Goal: Information Seeking & Learning: Learn about a topic

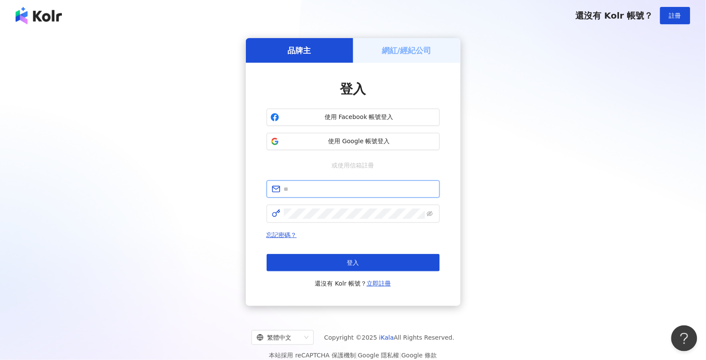
type input "**********"
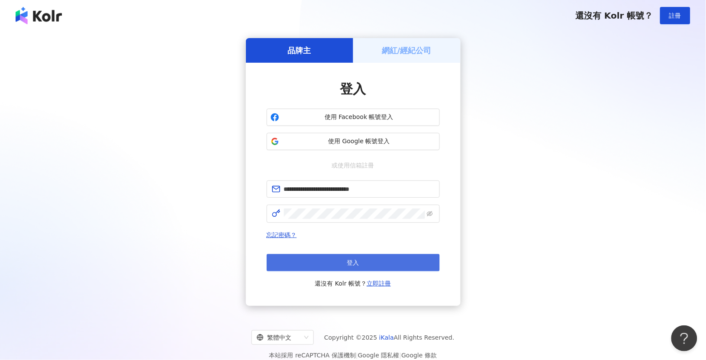
click at [359, 264] on button "登入" at bounding box center [353, 262] width 173 height 17
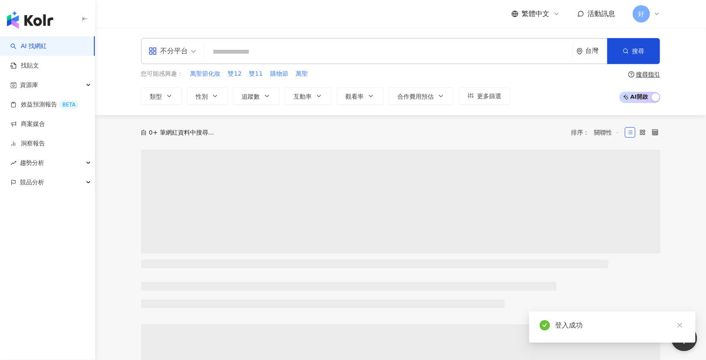
click at [262, 47] on input "search" at bounding box center [388, 52] width 361 height 16
type input "*"
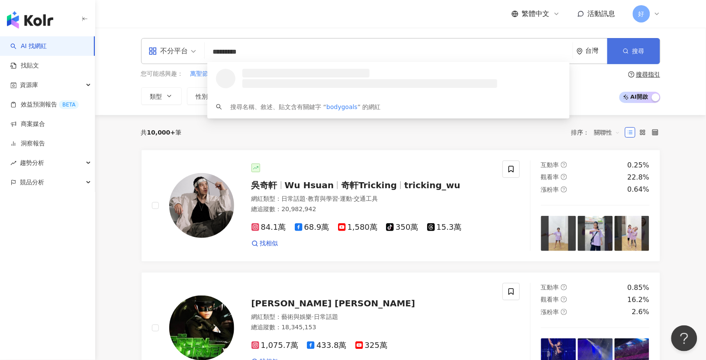
type input "*********"
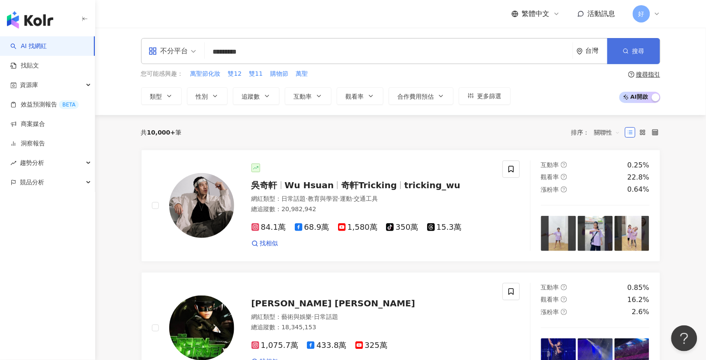
click at [625, 51] on icon "button" at bounding box center [626, 51] width 6 height 6
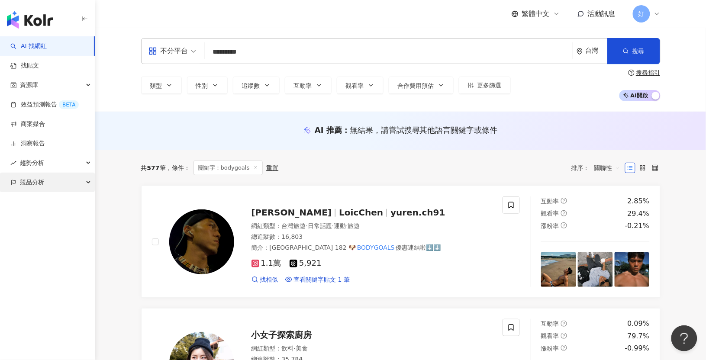
click at [40, 186] on span "競品分析" at bounding box center [32, 182] width 24 height 19
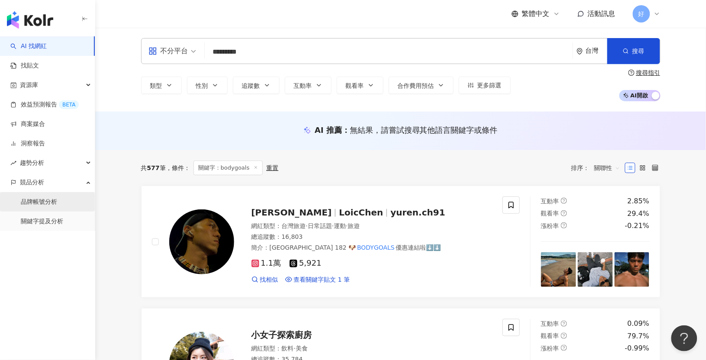
click at [53, 203] on link "品牌帳號分析" at bounding box center [39, 202] width 36 height 9
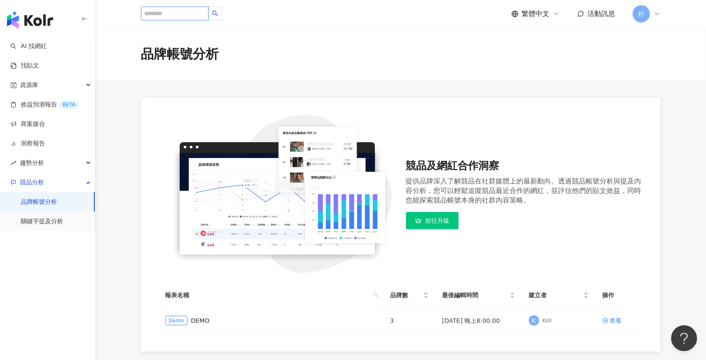
click at [186, 13] on input "search" at bounding box center [175, 13] width 68 height 14
type input "*"
type input "*********"
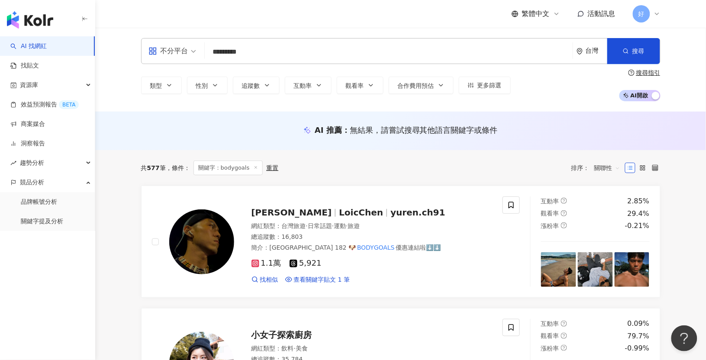
click at [608, 167] on span "關聯性" at bounding box center [607, 168] width 26 height 14
click at [512, 174] on div "共 577 筆 條件 ： 關鍵字：bodygoals 重置 排序： 關聯性 關聯性" at bounding box center [400, 168] width 519 height 15
click at [471, 90] on button "更多篩選" at bounding box center [485, 85] width 52 height 17
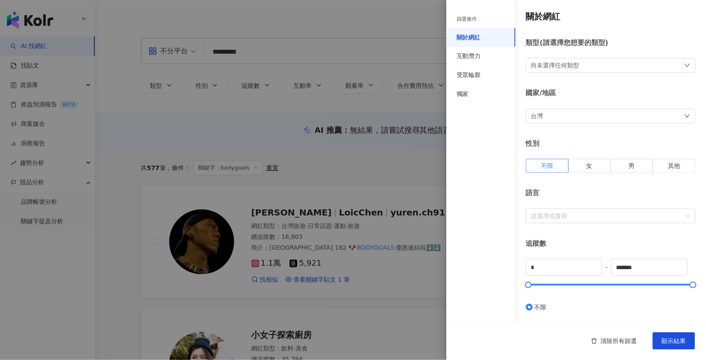
click at [399, 162] on div at bounding box center [353, 180] width 706 height 360
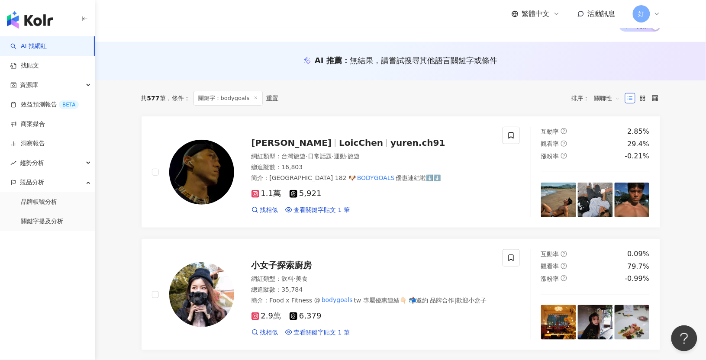
scroll to position [70, 0]
click at [610, 97] on span "關聯性" at bounding box center [607, 98] width 26 height 14
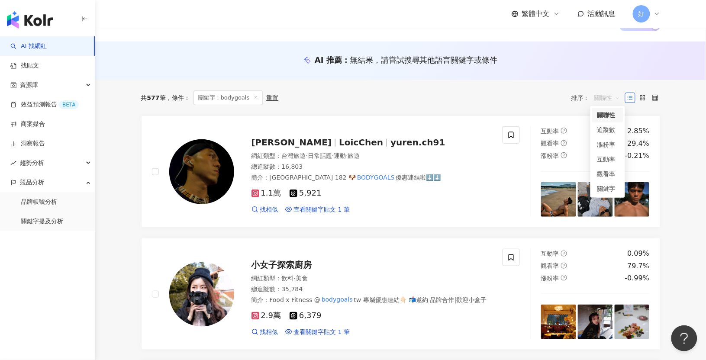
click at [497, 104] on div "共 577 筆 條件 ： 關鍵字：bodygoals 重置 排序： 關聯性" at bounding box center [400, 97] width 519 height 35
click at [611, 98] on span "關聯性" at bounding box center [607, 98] width 26 height 14
click at [475, 96] on div "共 577 筆 條件 ： 關鍵字：bodygoals 重置 排序： 關聯性" at bounding box center [400, 97] width 519 height 15
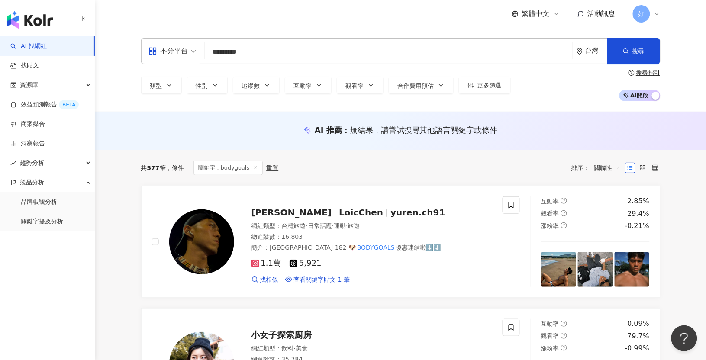
scroll to position [0, 0]
click at [588, 48] on div "台灣" at bounding box center [597, 50] width 22 height 7
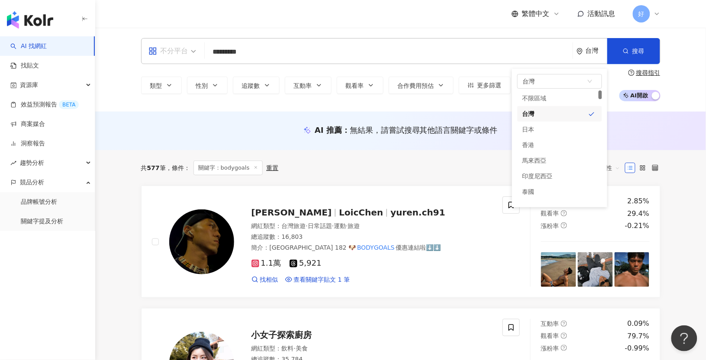
click at [184, 45] on div "不分平台" at bounding box center [168, 51] width 40 height 14
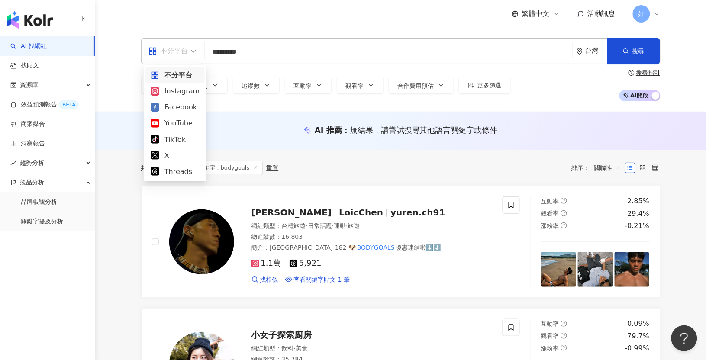
click at [269, 131] on div "AI 推薦 ： 無結果，請嘗試搜尋其他語言關鍵字或條件" at bounding box center [400, 130] width 519 height 11
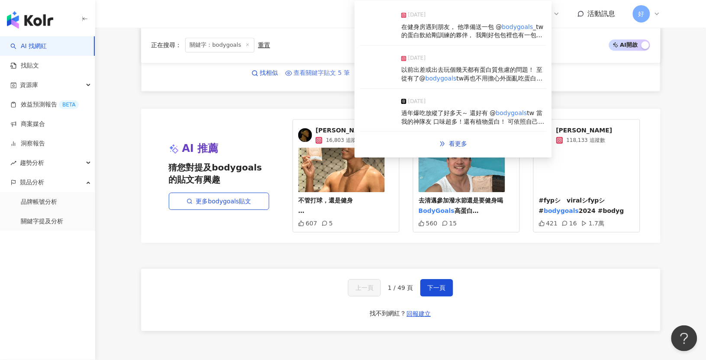
scroll to position [1563, 0]
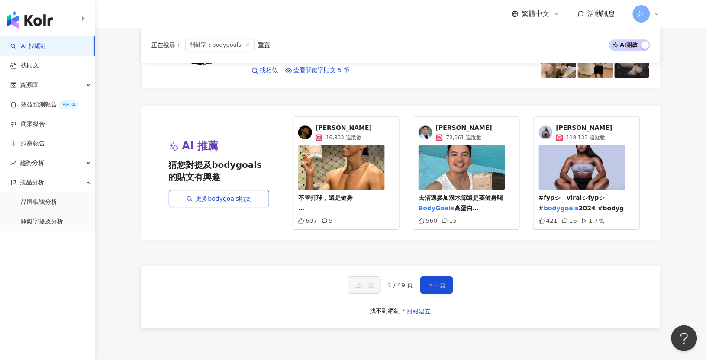
click at [438, 282] on span "下一頁" at bounding box center [437, 285] width 18 height 7
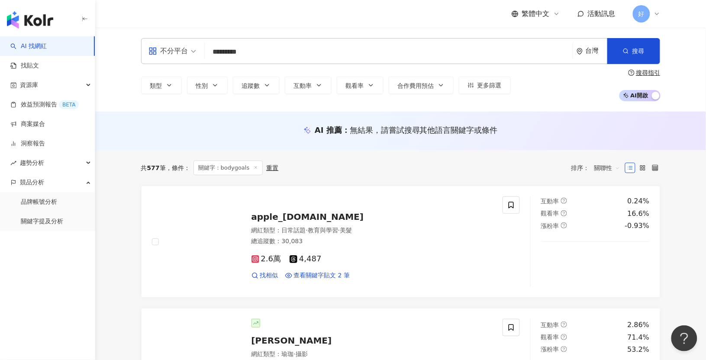
scroll to position [0, 0]
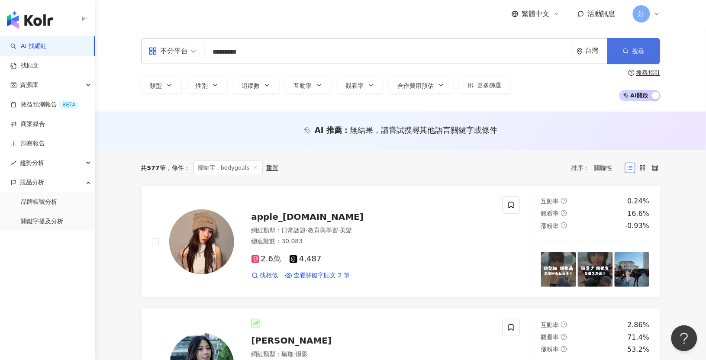
click at [629, 53] on button "搜尋" at bounding box center [633, 51] width 53 height 26
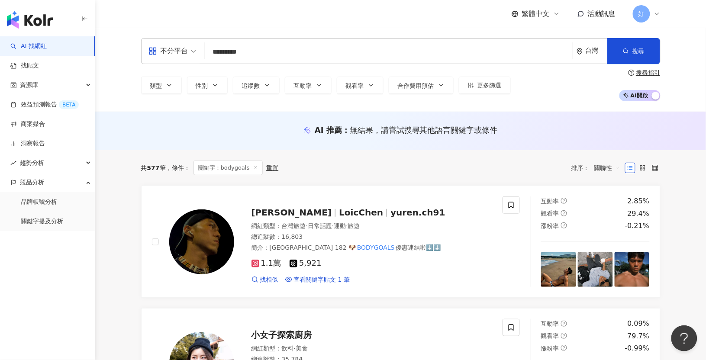
drag, startPoint x: 258, startPoint y: 53, endPoint x: 146, endPoint y: 53, distance: 112.1
click at [146, 53] on div "不分平台 ********* 台灣 搜尋 d22cd03e-1ba4-4520-8cf2-88f51bc7212f 2ef192e7-2879-4b26-90…" at bounding box center [400, 51] width 519 height 26
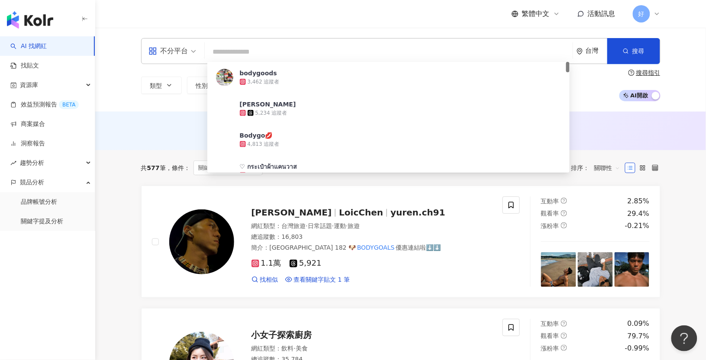
type input "*"
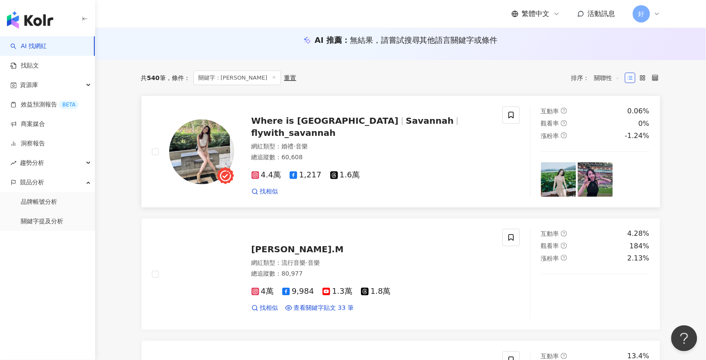
scroll to position [86, 0]
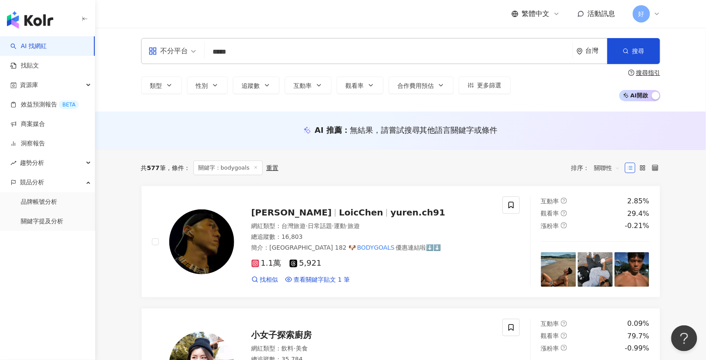
type input "*****"
click at [638, 96] on span "AI 開啟 AI 關閉" at bounding box center [639, 95] width 41 height 11
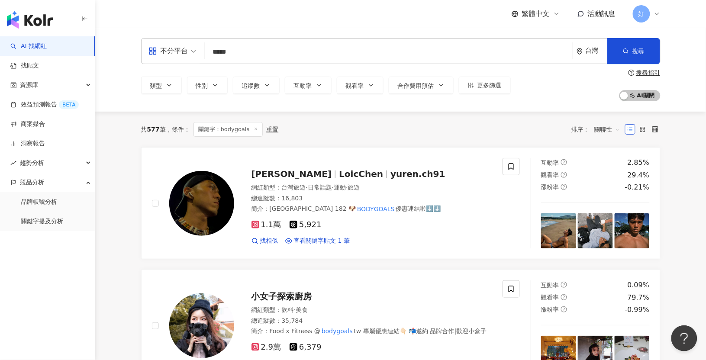
click at [605, 123] on span "關聯性" at bounding box center [607, 129] width 26 height 14
click at [602, 217] on div "關鍵字" at bounding box center [607, 221] width 21 height 10
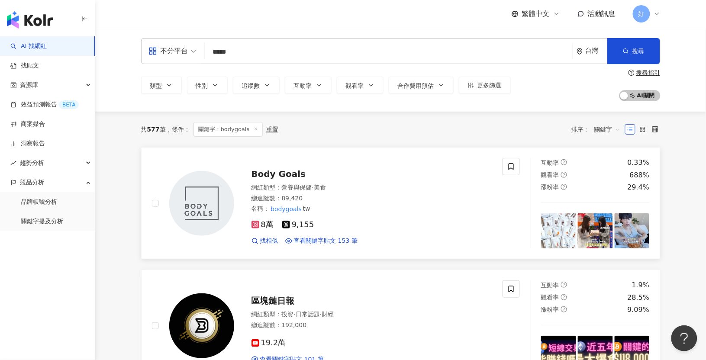
click at [269, 174] on span "Body Goals" at bounding box center [278, 174] width 55 height 10
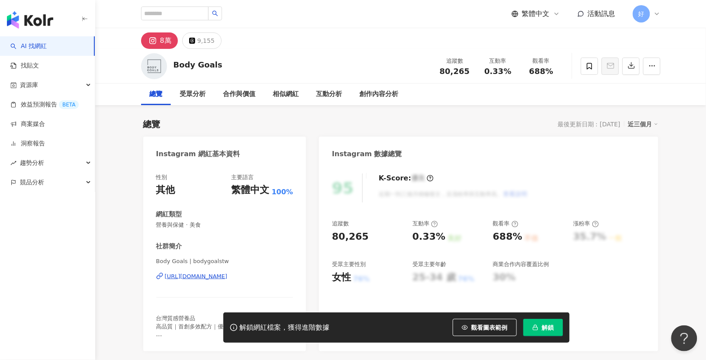
click at [543, 325] on span "解鎖" at bounding box center [548, 327] width 12 height 7
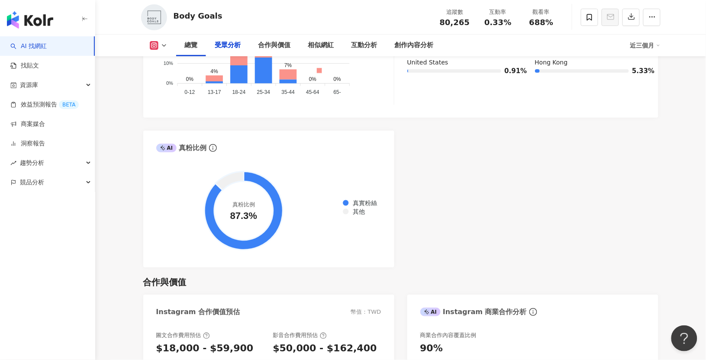
scroll to position [965, 0]
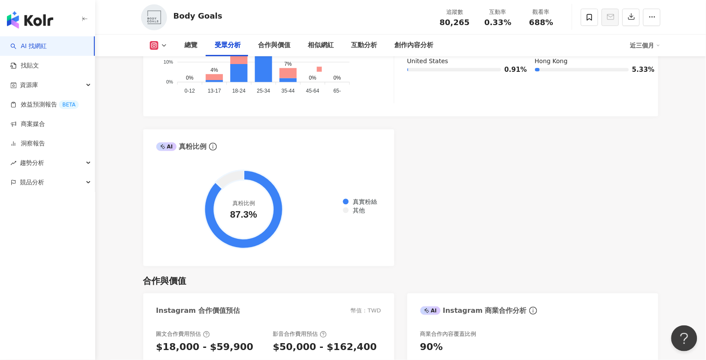
click at [578, 183] on div "AI Instagram 受眾樣貌分析 受眾主要性別 女性 74% 受眾主要年齡 25-34 歲 51.4% 受眾年齡及性別分布 男性 女性 60% 60% …" at bounding box center [400, 63] width 515 height 405
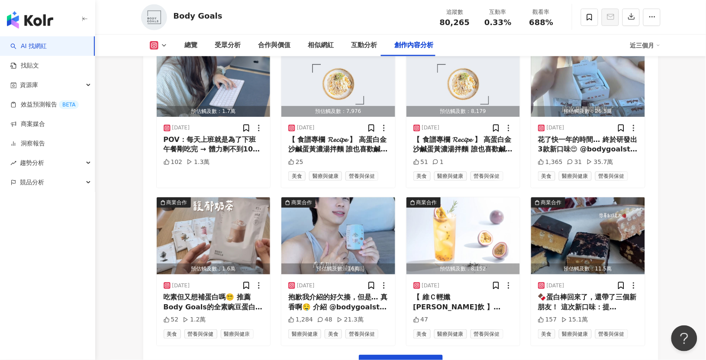
scroll to position [2976, 0]
click at [417, 359] on span "看更多創作內容" at bounding box center [406, 364] width 55 height 10
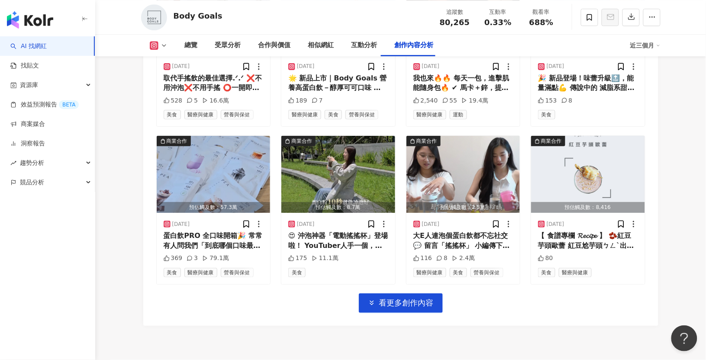
scroll to position [3509, 0]
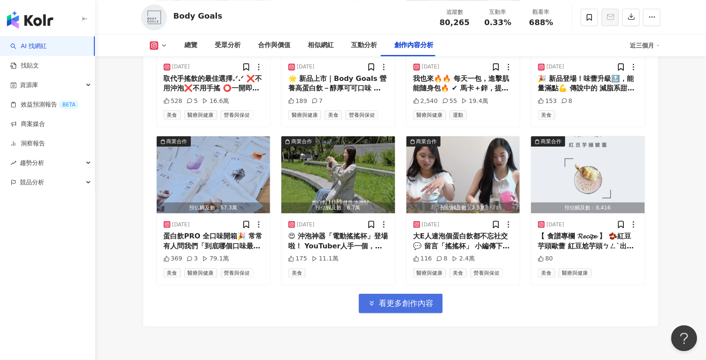
click at [396, 299] on span "看更多創作內容" at bounding box center [406, 304] width 55 height 10
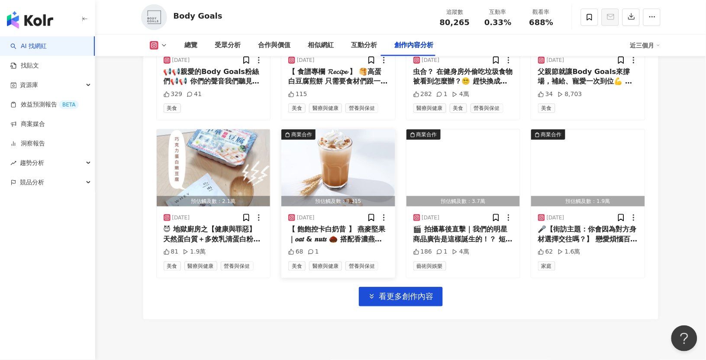
scroll to position [3987, 0]
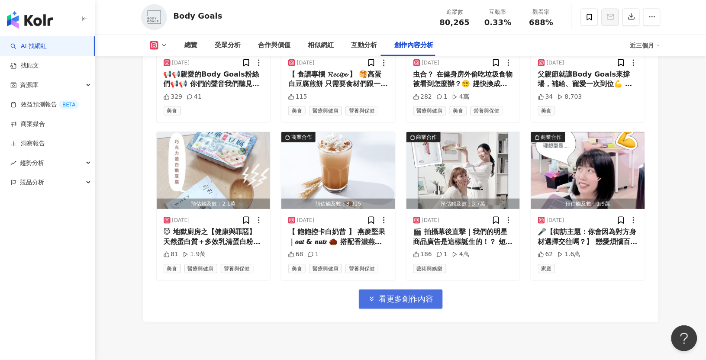
click at [391, 294] on span "看更多創作內容" at bounding box center [406, 299] width 55 height 10
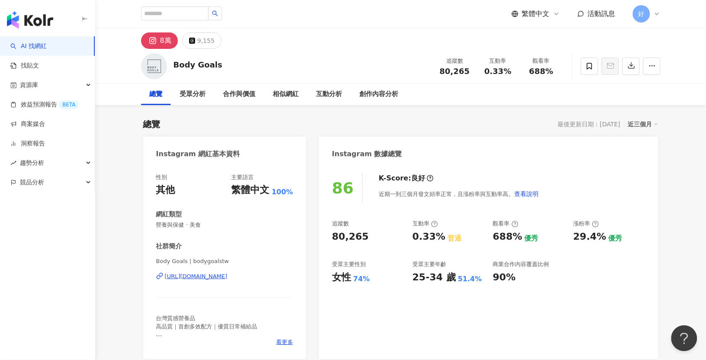
scroll to position [0, 0]
click at [186, 94] on div "受眾分析" at bounding box center [193, 94] width 26 height 10
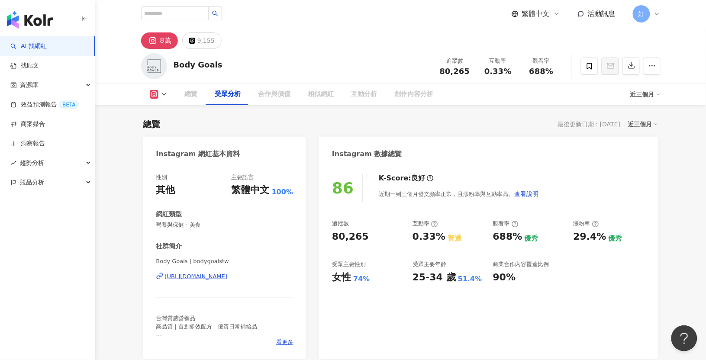
scroll to position [726, 0]
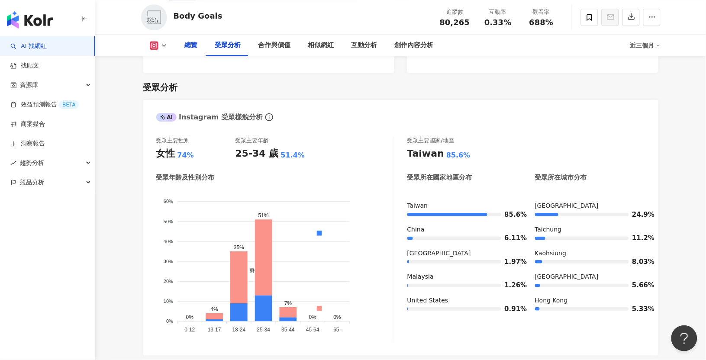
click at [195, 48] on div "總覽" at bounding box center [191, 45] width 13 height 10
click at [39, 22] on img "button" at bounding box center [30, 19] width 46 height 17
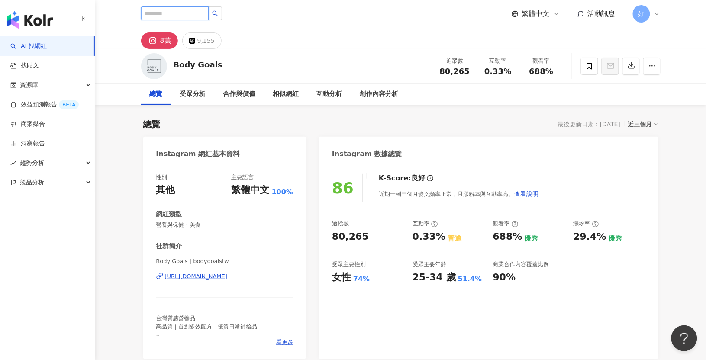
click at [174, 12] on input "search" at bounding box center [175, 13] width 68 height 14
type input "*****"
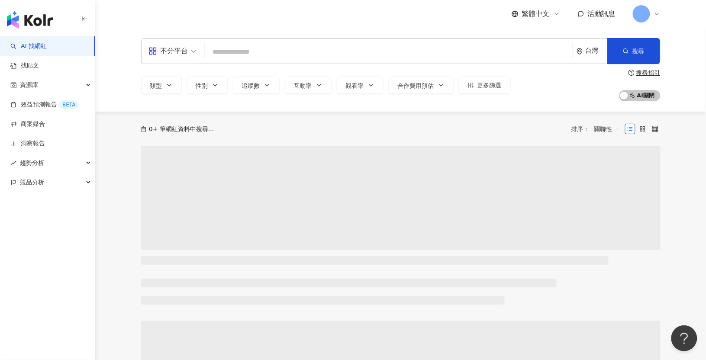
click at [231, 16] on div "繁體中文 活動訊息 好" at bounding box center [400, 14] width 519 height 28
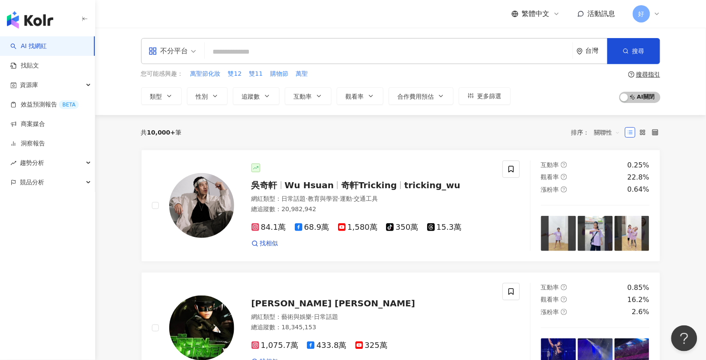
click at [251, 45] on input "search" at bounding box center [388, 52] width 361 height 16
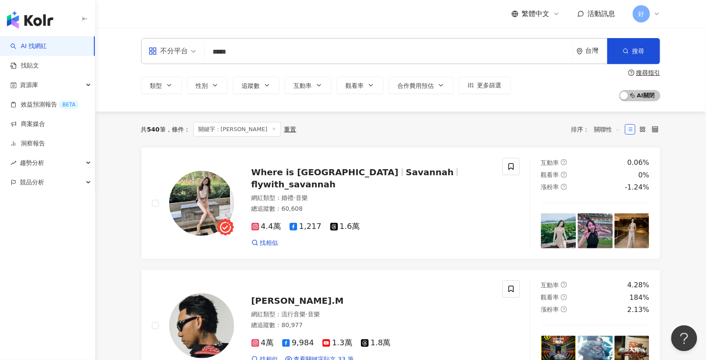
click at [608, 133] on span "關聯性" at bounding box center [607, 129] width 26 height 14
click at [610, 222] on div "關鍵字" at bounding box center [607, 221] width 21 height 10
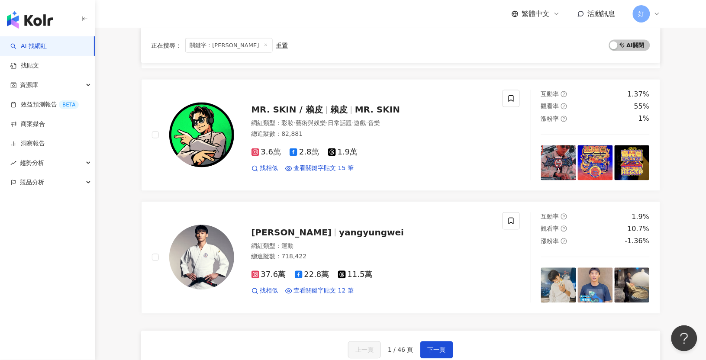
scroll to position [1357, 0]
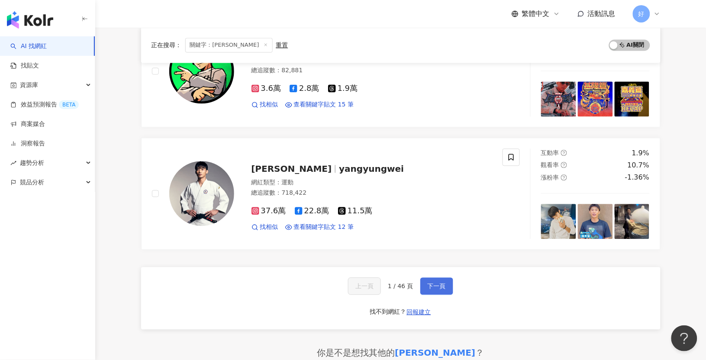
click at [438, 285] on span "下一頁" at bounding box center [437, 286] width 18 height 7
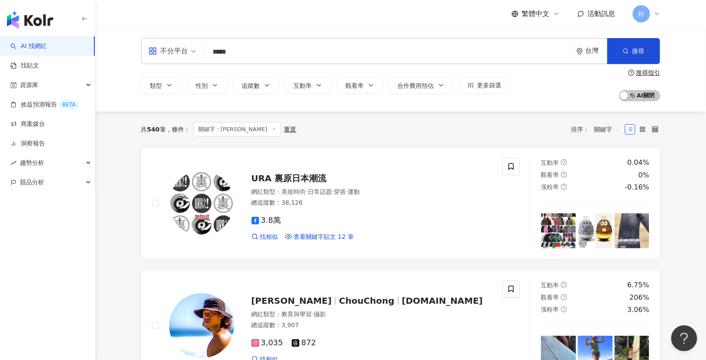
scroll to position [0, 0]
click at [264, 51] on input "*****" at bounding box center [388, 52] width 361 height 16
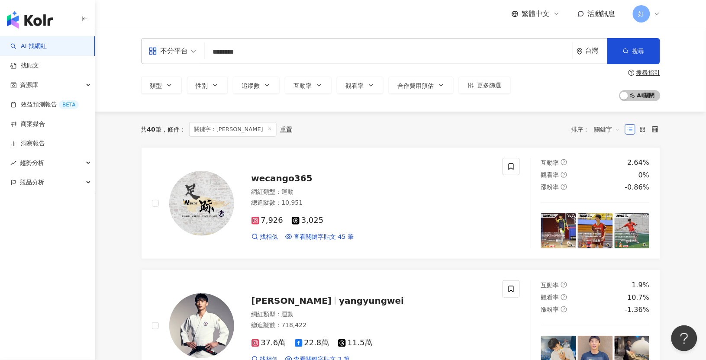
click at [185, 53] on div "不分平台" at bounding box center [168, 51] width 40 height 14
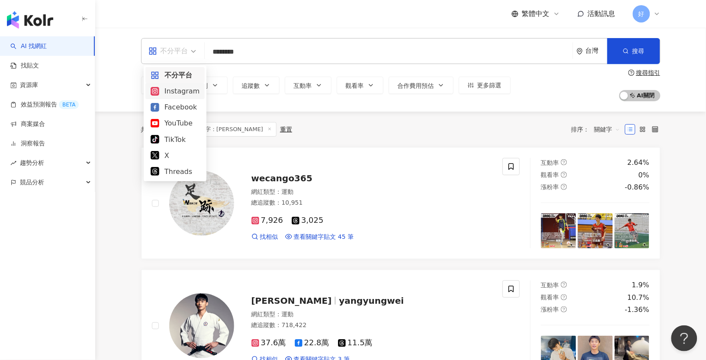
click at [178, 93] on div "Instagram" at bounding box center [175, 91] width 49 height 11
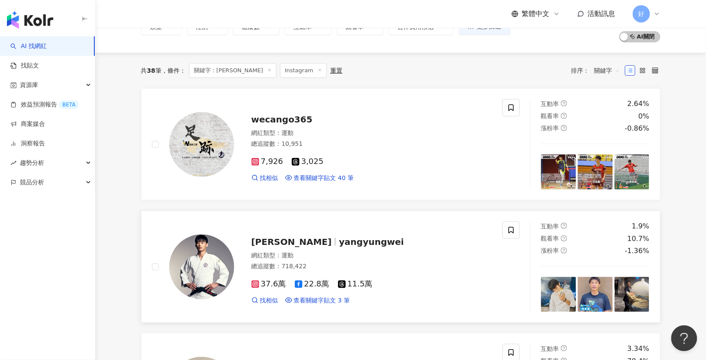
scroll to position [59, 0]
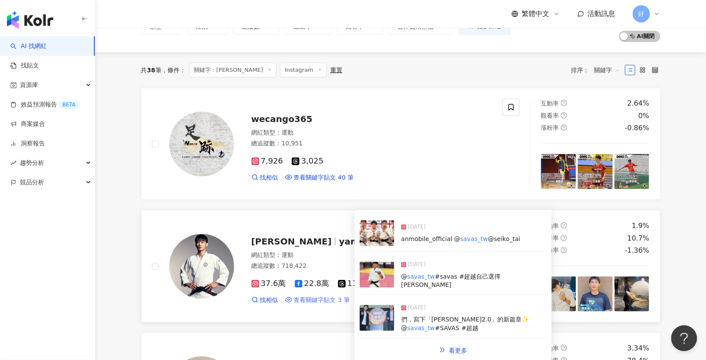
click at [315, 299] on span "查看關鍵字貼文 3 筆" at bounding box center [322, 300] width 56 height 9
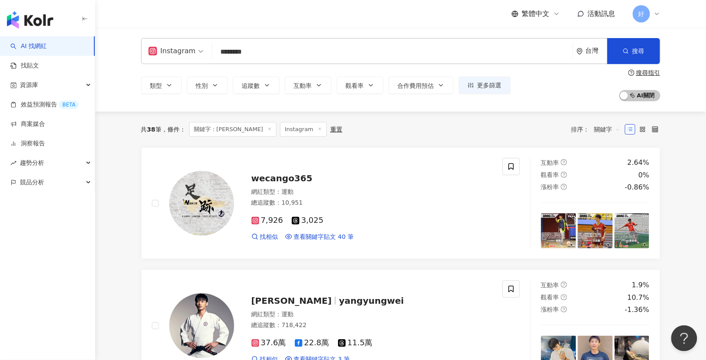
scroll to position [0, 0]
drag, startPoint x: 238, startPoint y: 50, endPoint x: 211, endPoint y: 50, distance: 26.4
click at [211, 50] on div "Instagram ******** 台灣 搜尋 keyword 搜尋名稱、敘述、貼文含有關鍵字 “ SAVAS_tw ” 的網紅" at bounding box center [400, 51] width 519 height 26
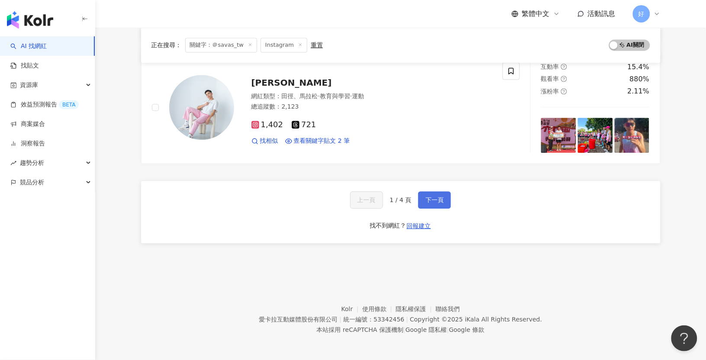
type input "*********"
click at [438, 200] on span "下一頁" at bounding box center [434, 199] width 18 height 7
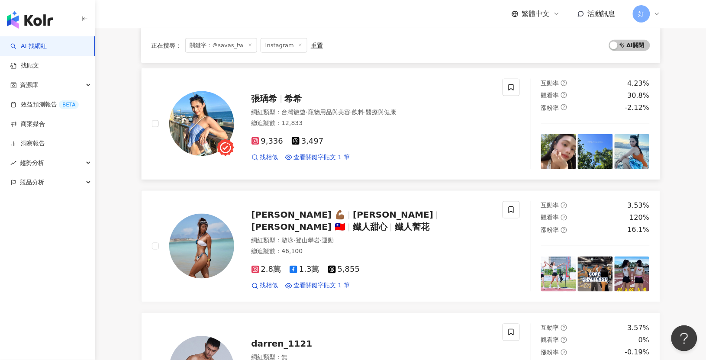
scroll to position [1285, 0]
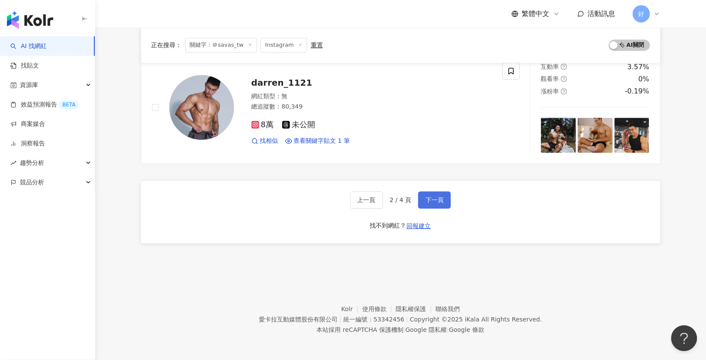
click at [434, 201] on span "下一頁" at bounding box center [434, 199] width 18 height 7
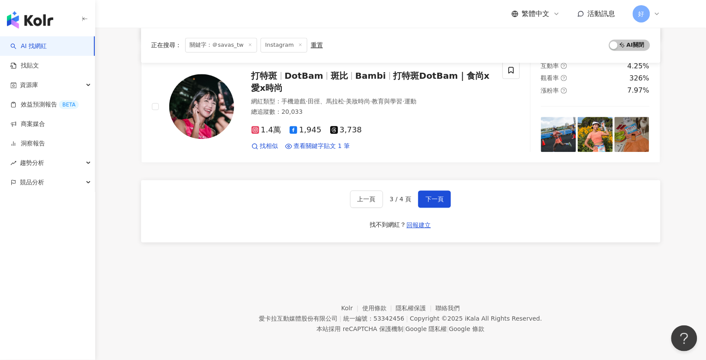
scroll to position [1443, 0]
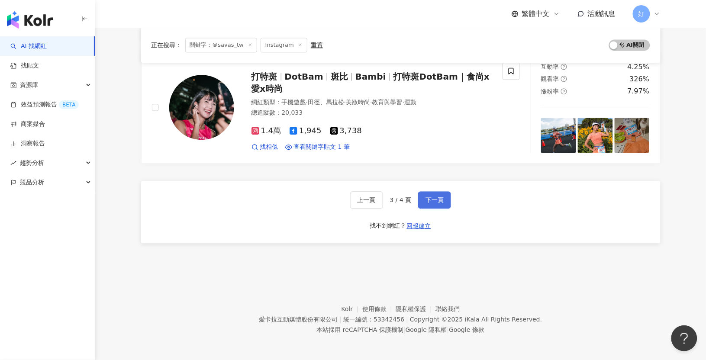
click at [428, 195] on button "下一頁" at bounding box center [434, 199] width 33 height 17
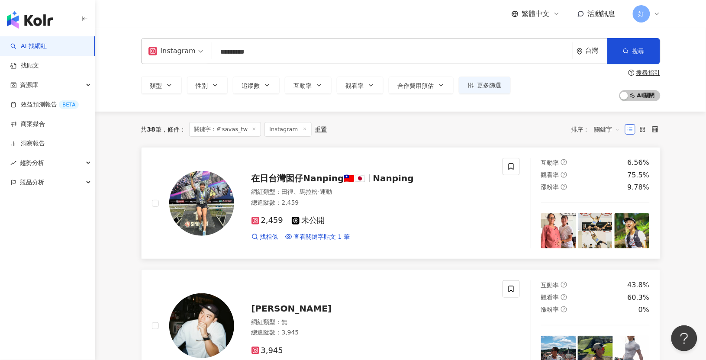
scroll to position [0, 0]
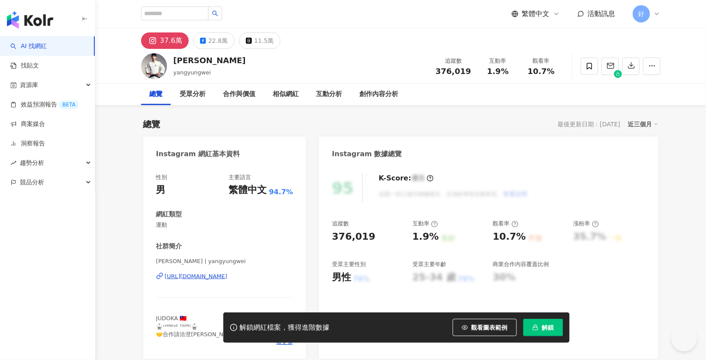
click at [547, 328] on span "解鎖" at bounding box center [548, 327] width 12 height 7
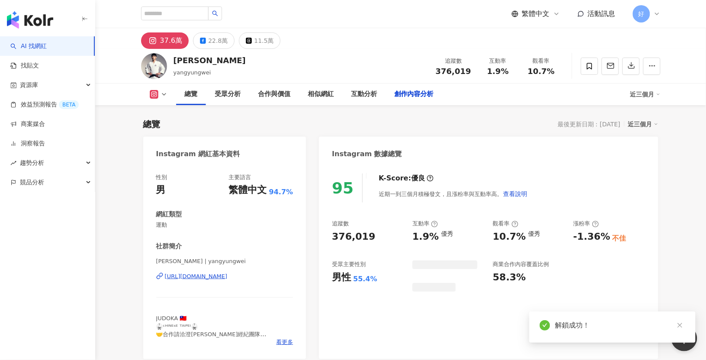
scroll to position [2486, 0]
